Goal: Task Accomplishment & Management: Use online tool/utility

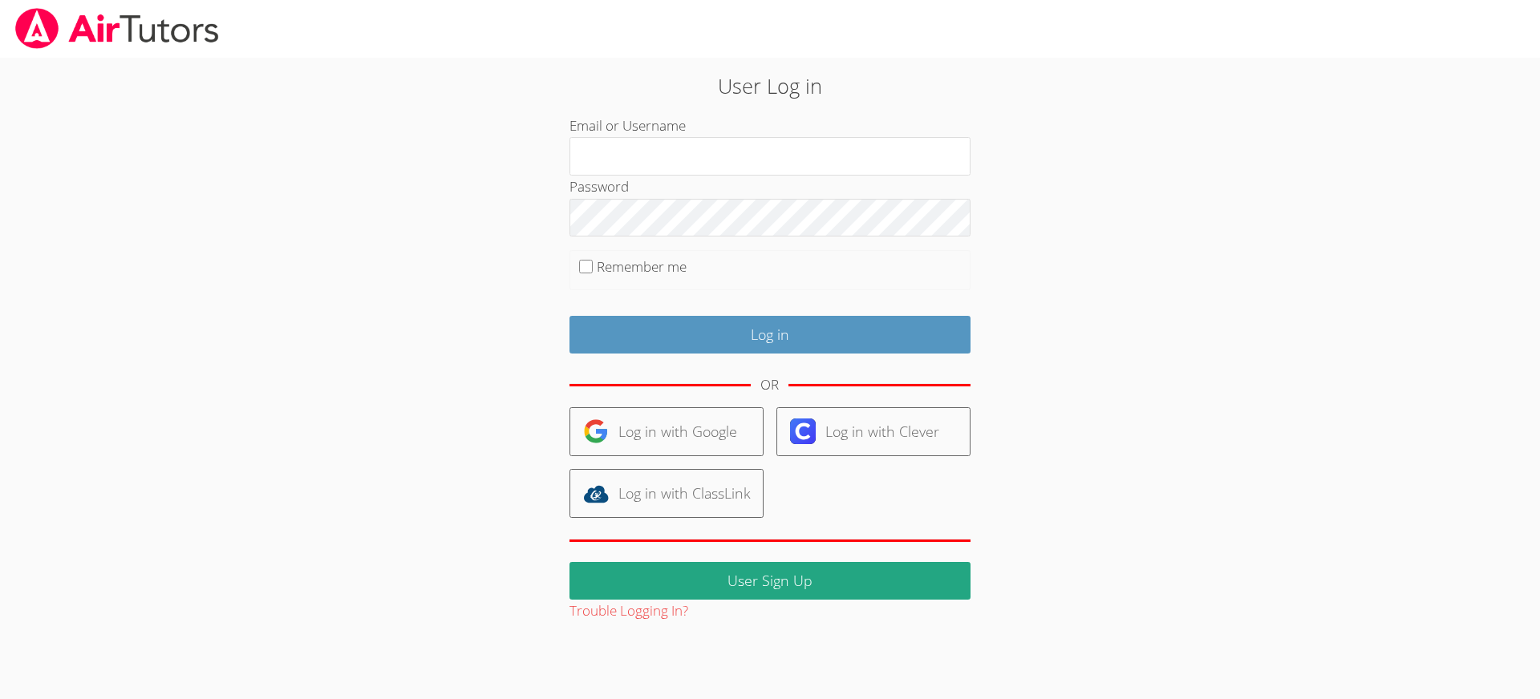
type input "revisedsat@gmail.com"
click at [583, 265] on input "Remember me" at bounding box center [586, 267] width 14 height 14
checkbox input "true"
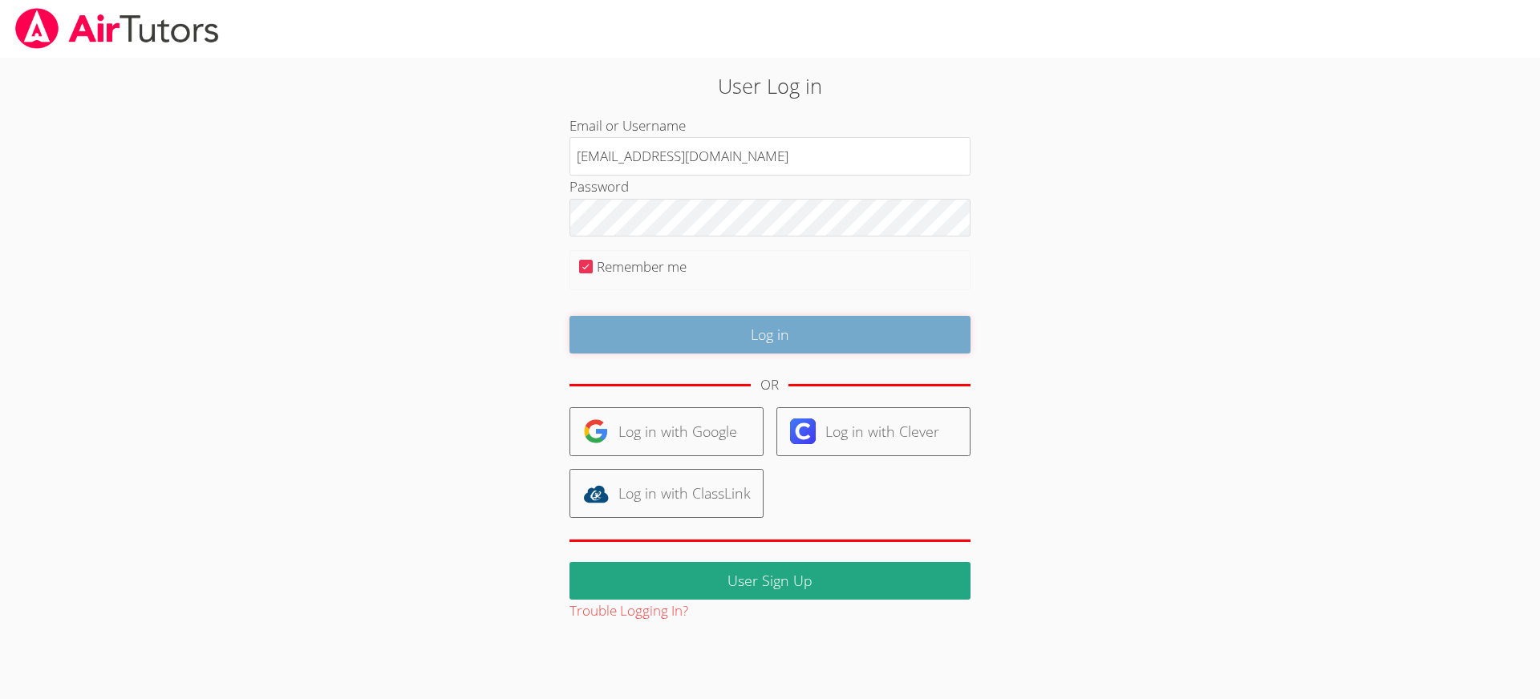
click at [690, 345] on input "Log in" at bounding box center [769, 335] width 401 height 38
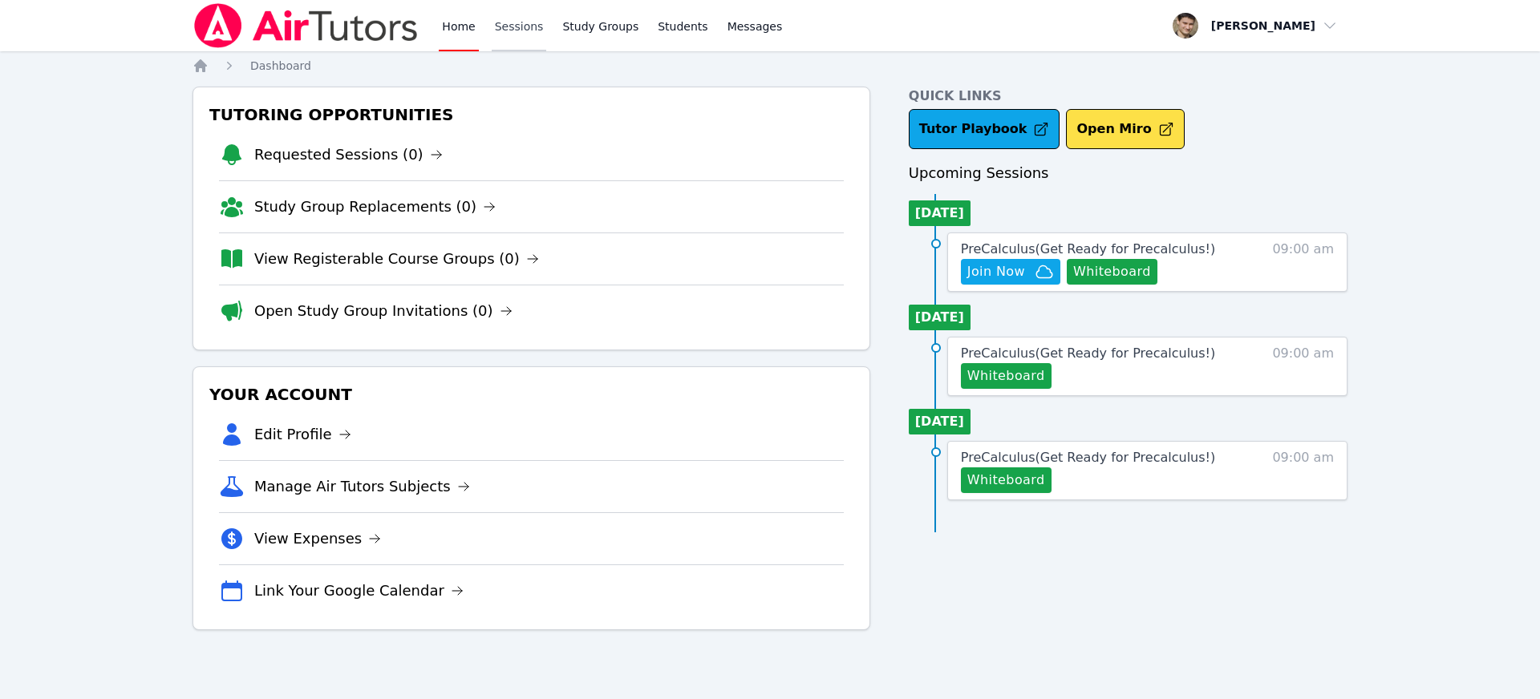
click at [503, 26] on link "Sessions" at bounding box center [519, 25] width 55 height 51
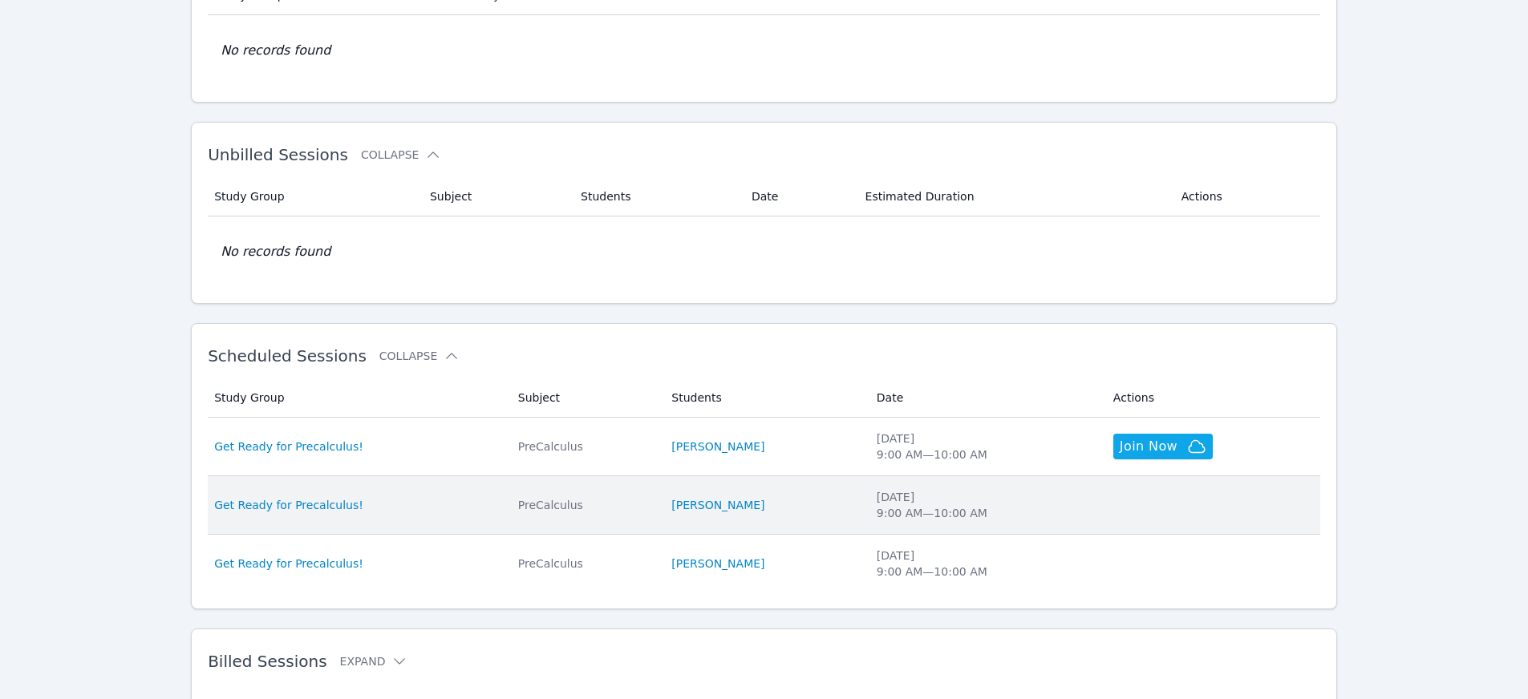
scroll to position [225, 0]
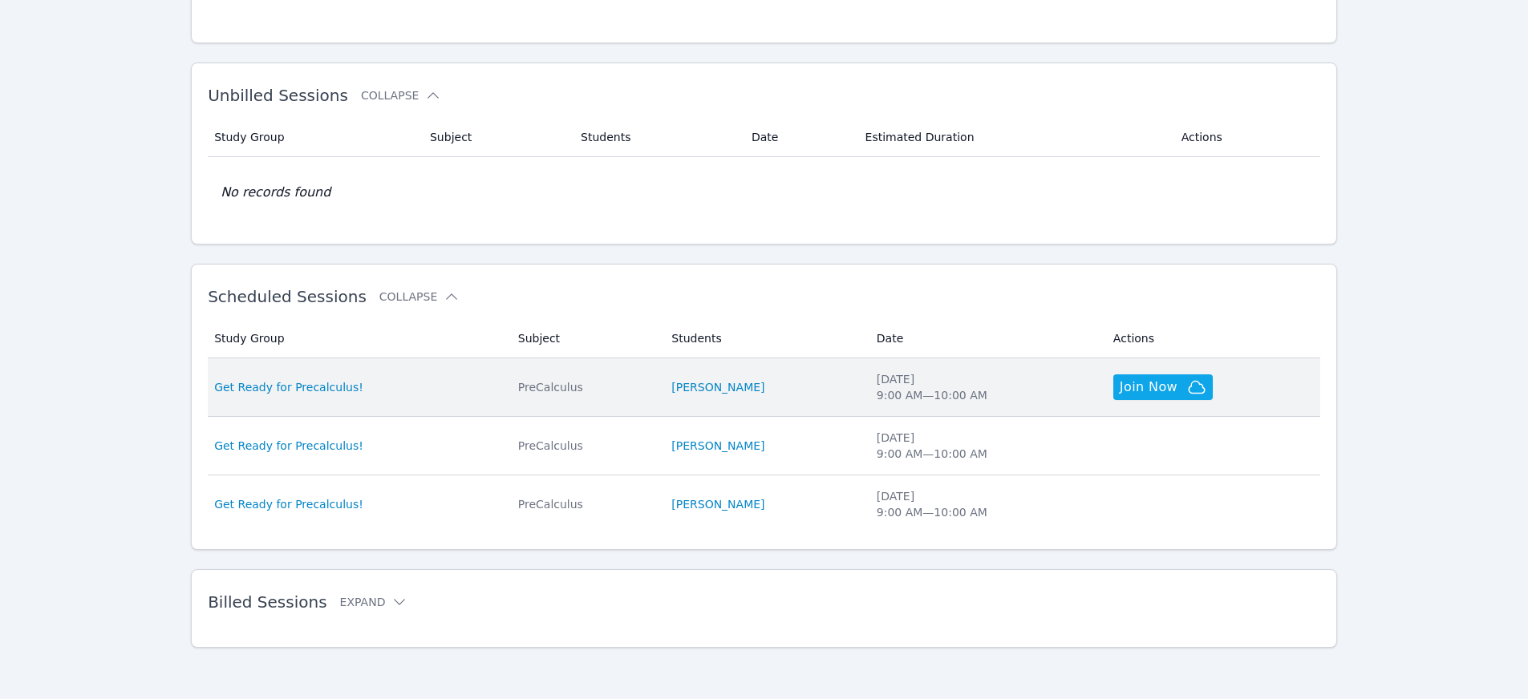
click at [391, 399] on td "Study Group Get Ready for Precalculus!" at bounding box center [358, 387] width 301 height 59
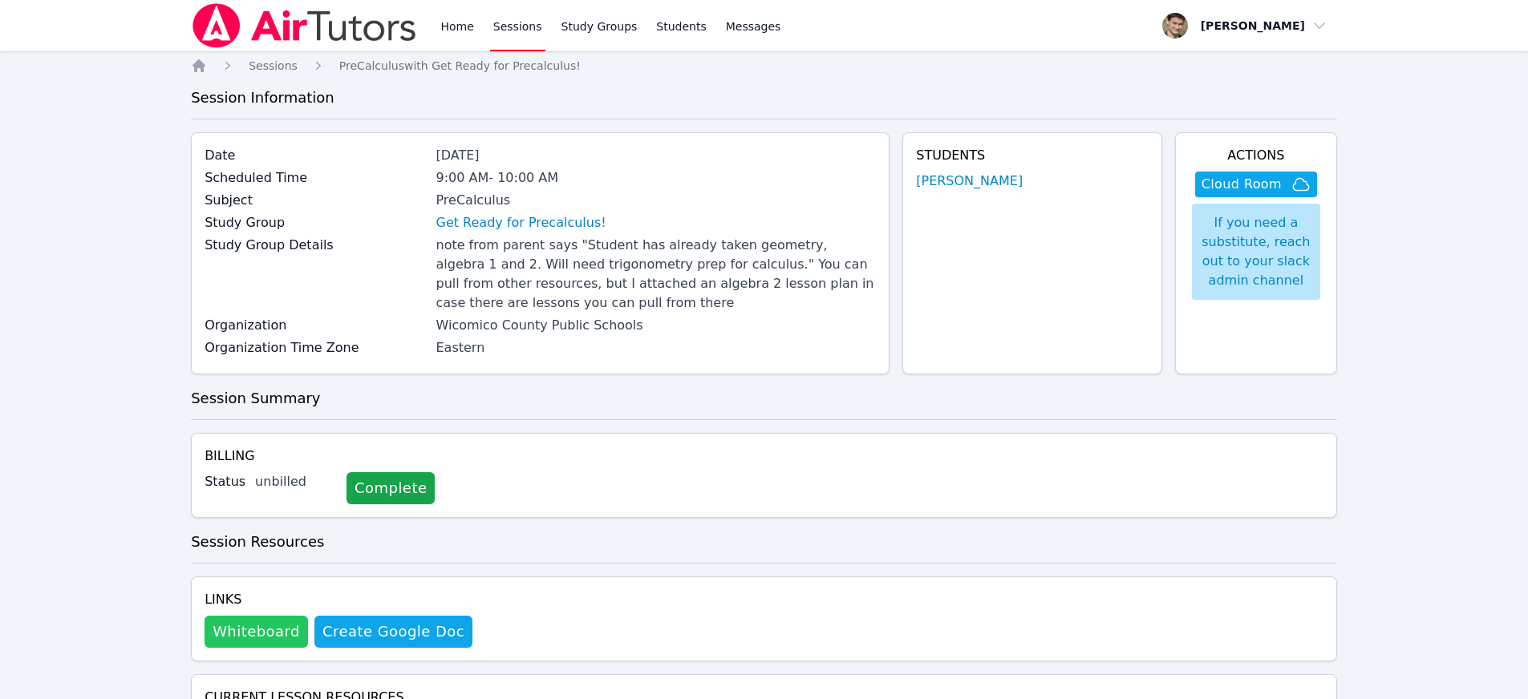
click at [262, 630] on button "Whiteboard" at bounding box center [255, 632] width 103 height 32
click at [1243, 190] on span "Cloud Room" at bounding box center [1241, 184] width 80 height 19
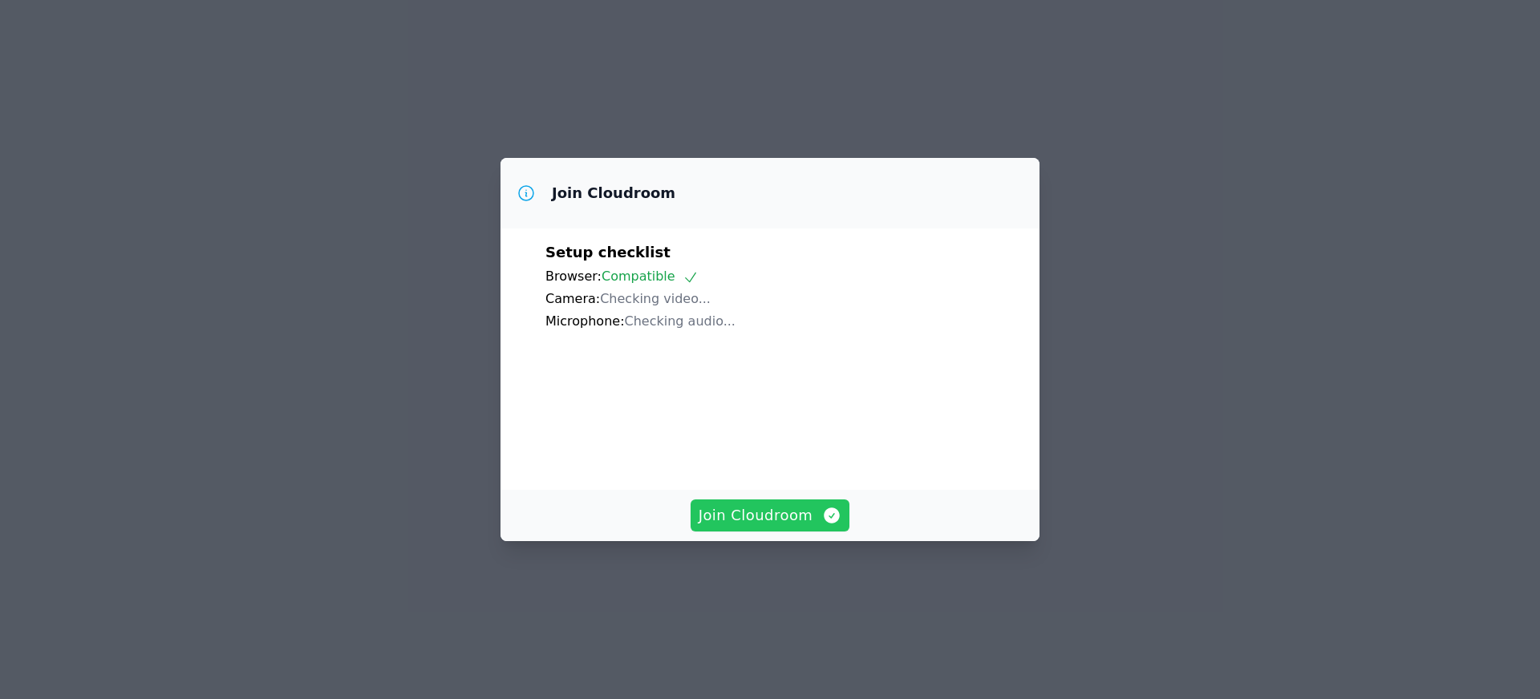
click at [759, 527] on span "Join Cloudroom" at bounding box center [770, 515] width 144 height 22
